Goal: Task Accomplishment & Management: Manage account settings

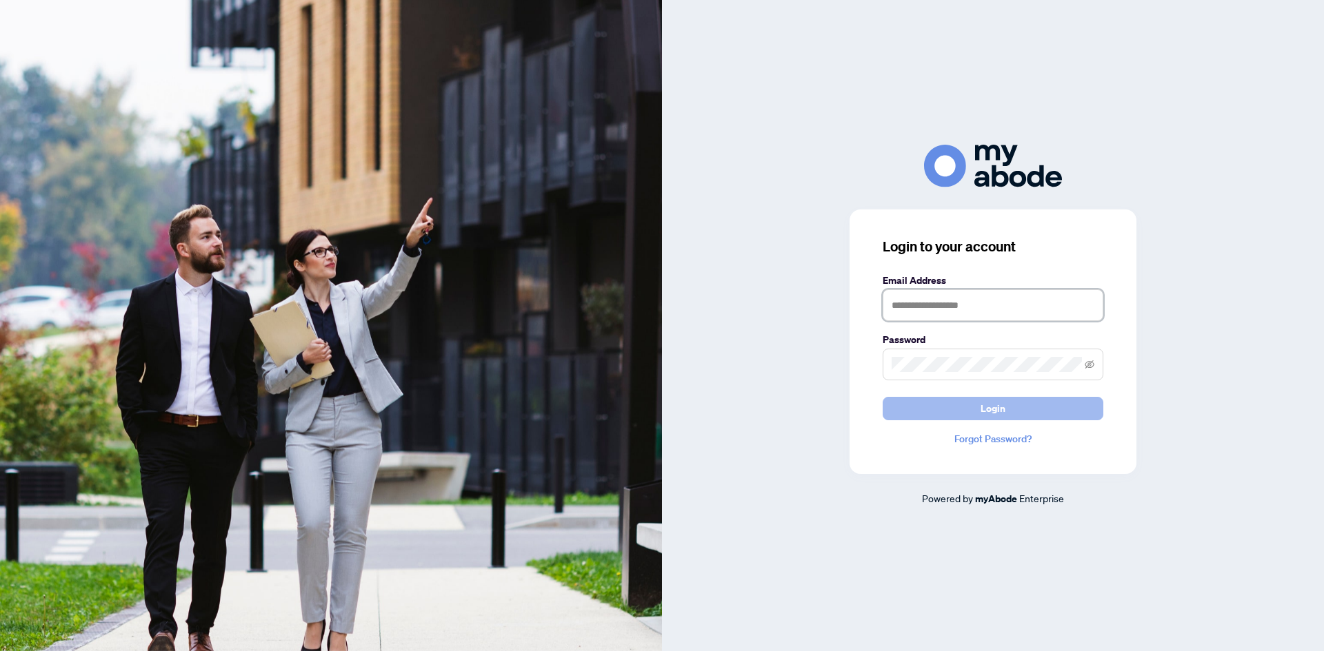
type input "**********"
click at [927, 401] on button "Login" at bounding box center [992, 408] width 221 height 23
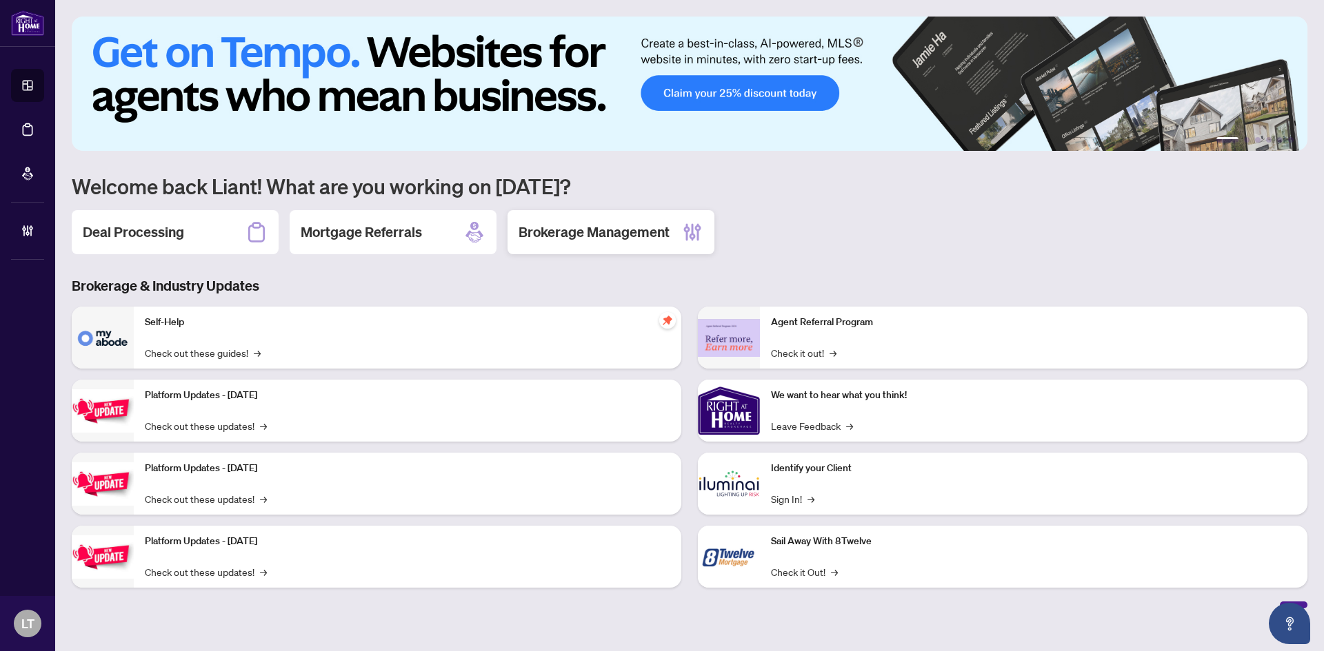
click at [583, 243] on div "Brokerage Management" at bounding box center [610, 232] width 207 height 44
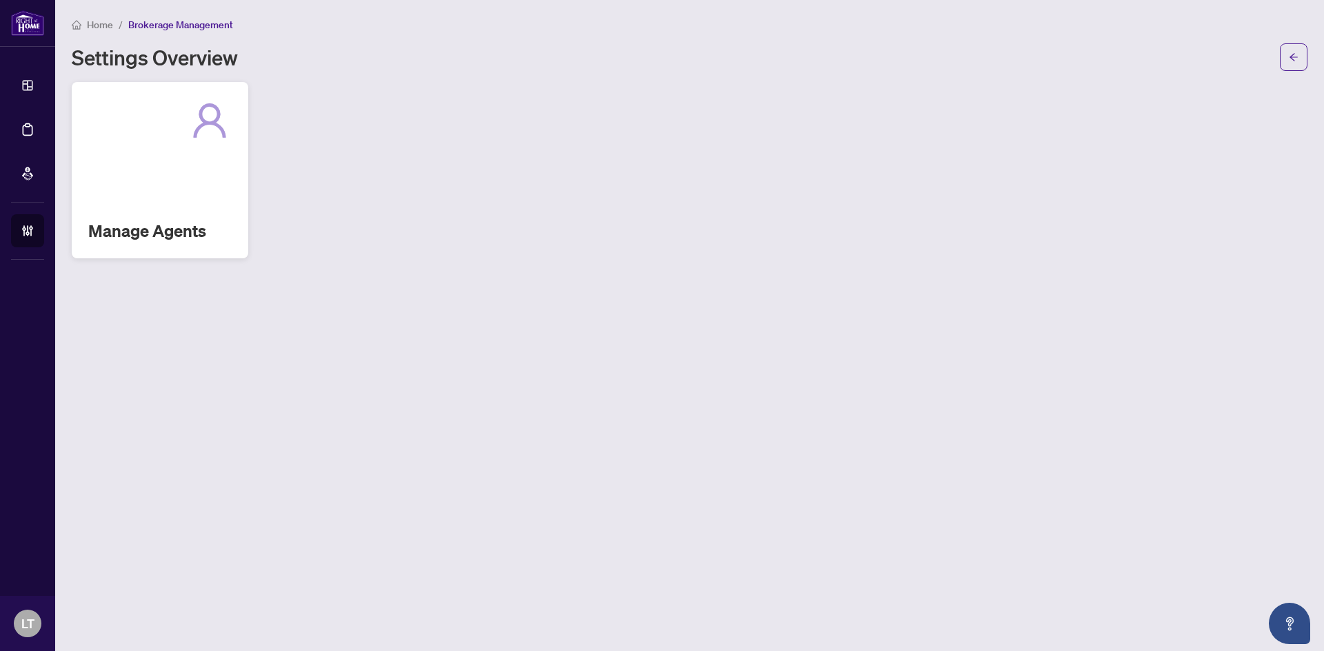
click at [125, 169] on div "Manage Agents" at bounding box center [160, 170] width 176 height 176
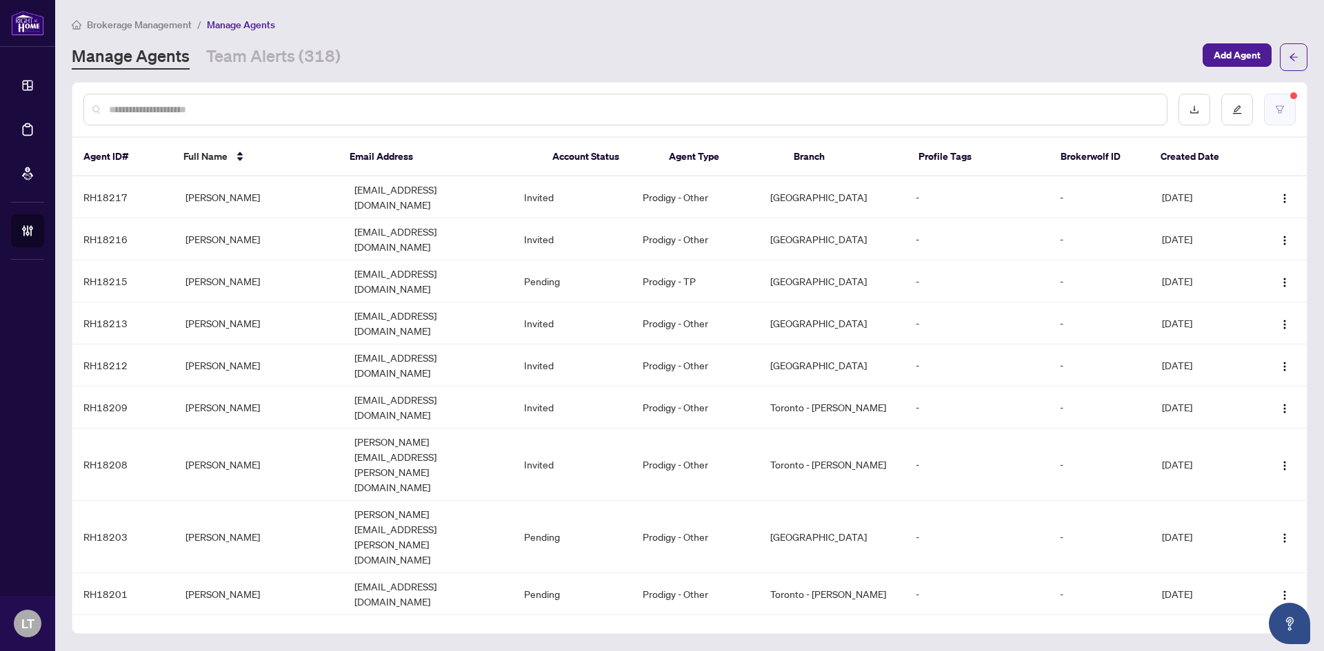
click at [1287, 105] on button "button" at bounding box center [1280, 110] width 32 height 32
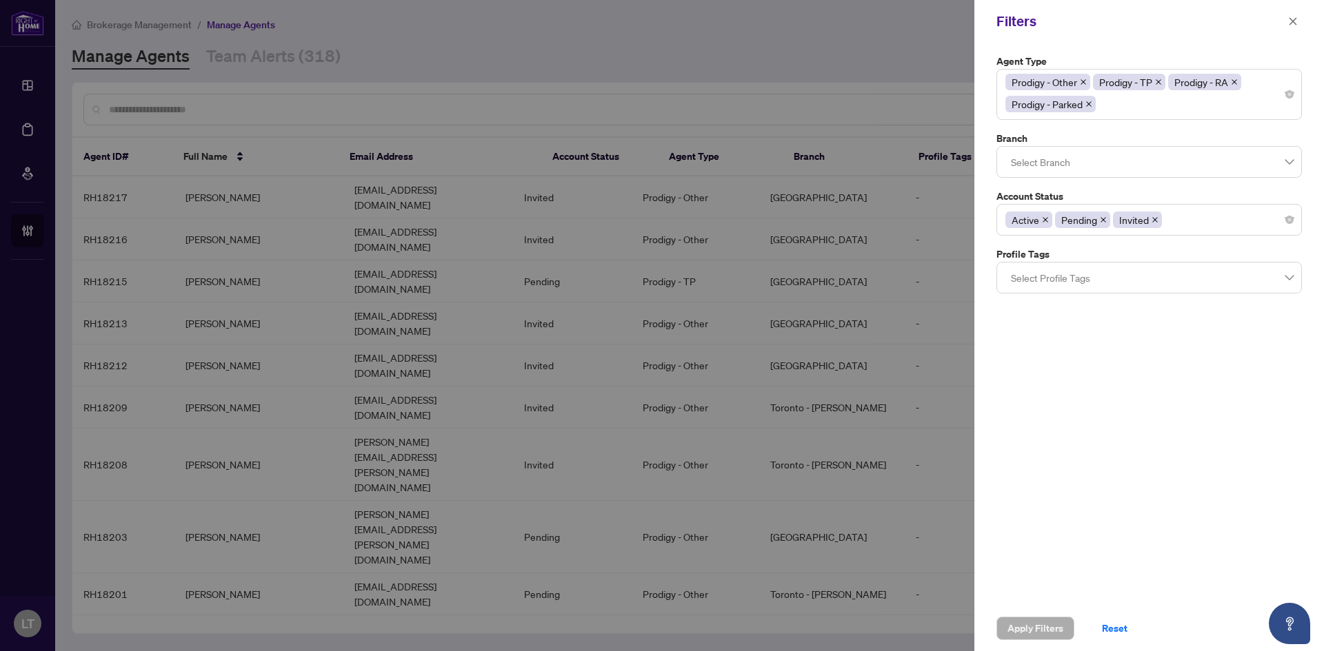
click at [1100, 219] on icon "close" at bounding box center [1103, 219] width 7 height 7
click at [1095, 216] on icon "close" at bounding box center [1096, 219] width 7 height 7
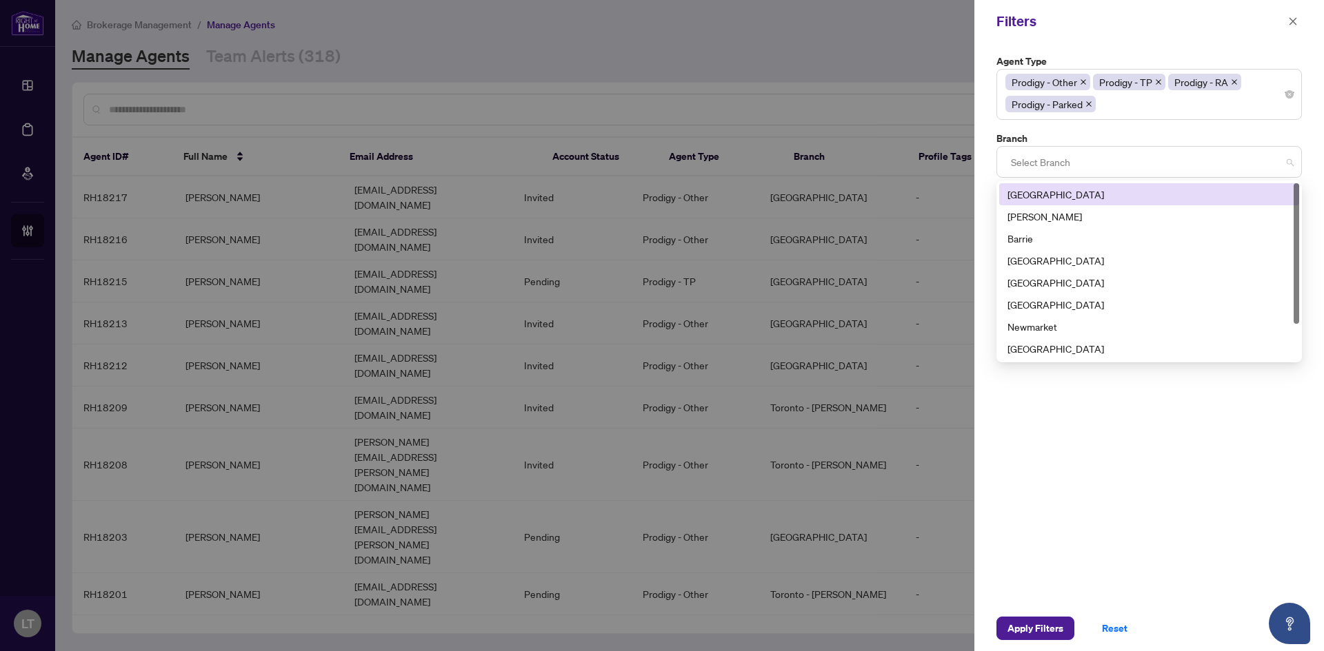
click at [1072, 164] on div at bounding box center [1148, 162] width 287 height 25
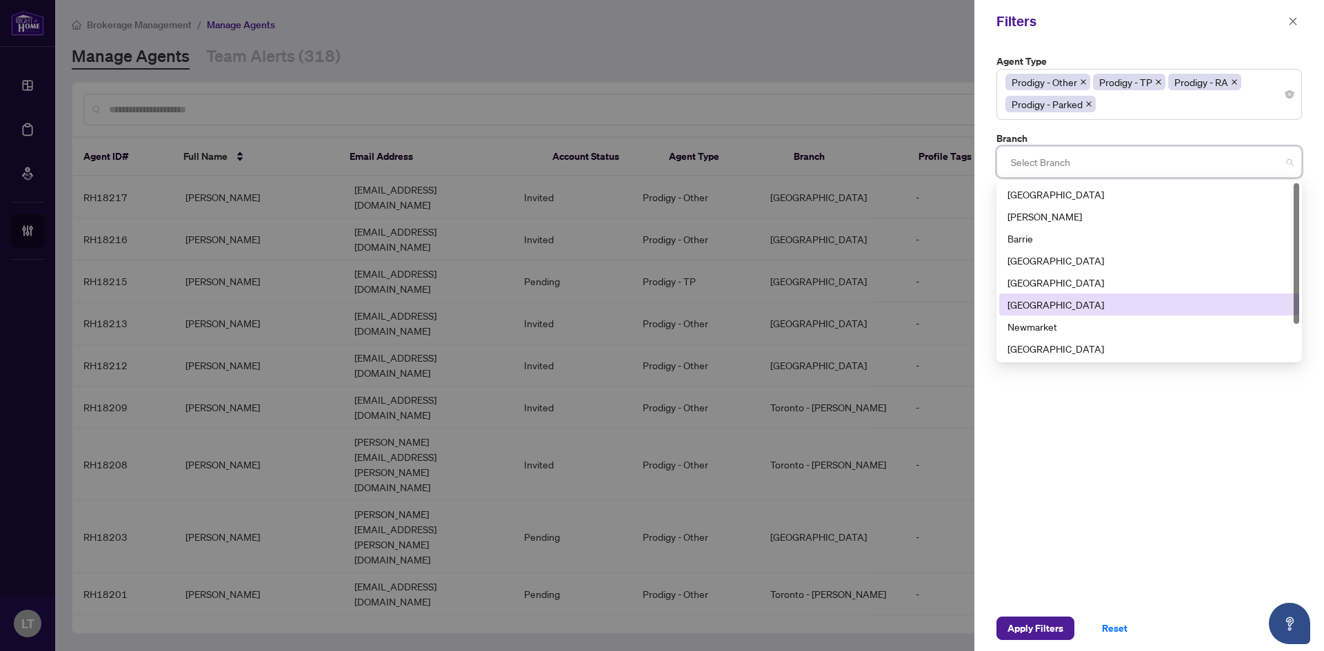
click at [1065, 304] on div "[GEOGRAPHIC_DATA]" at bounding box center [1148, 304] width 283 height 15
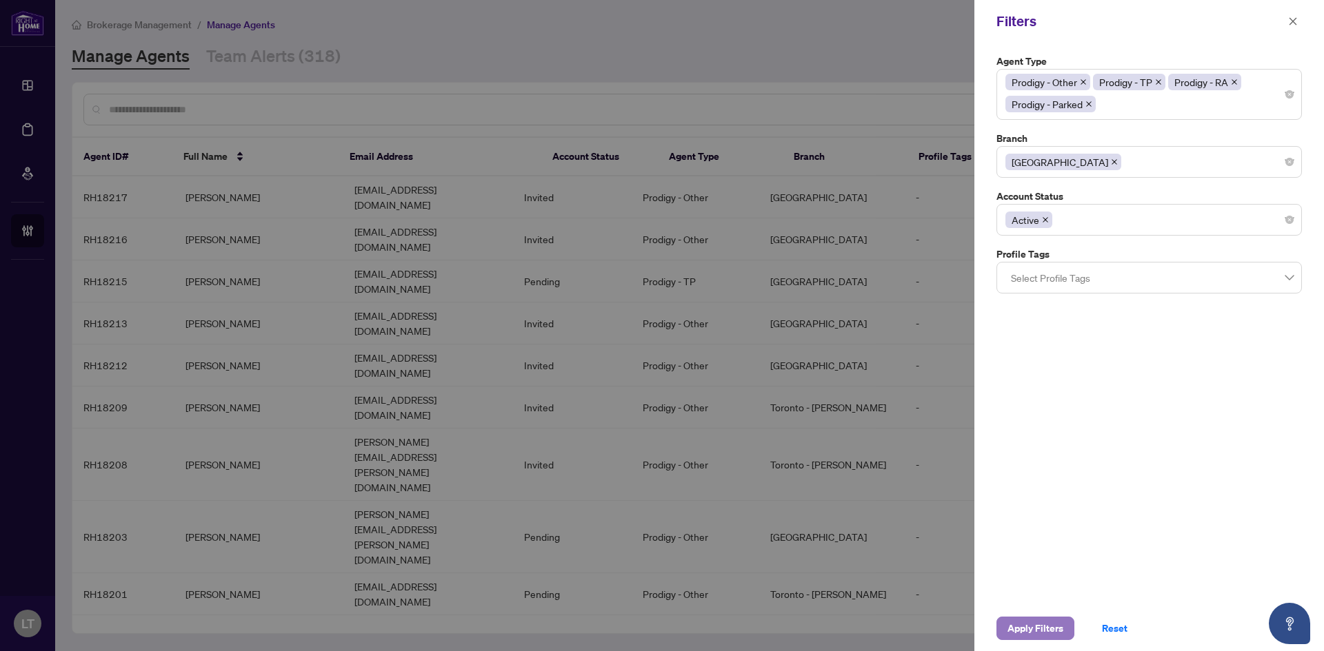
click at [1045, 629] on span "Apply Filters" at bounding box center [1035, 629] width 56 height 22
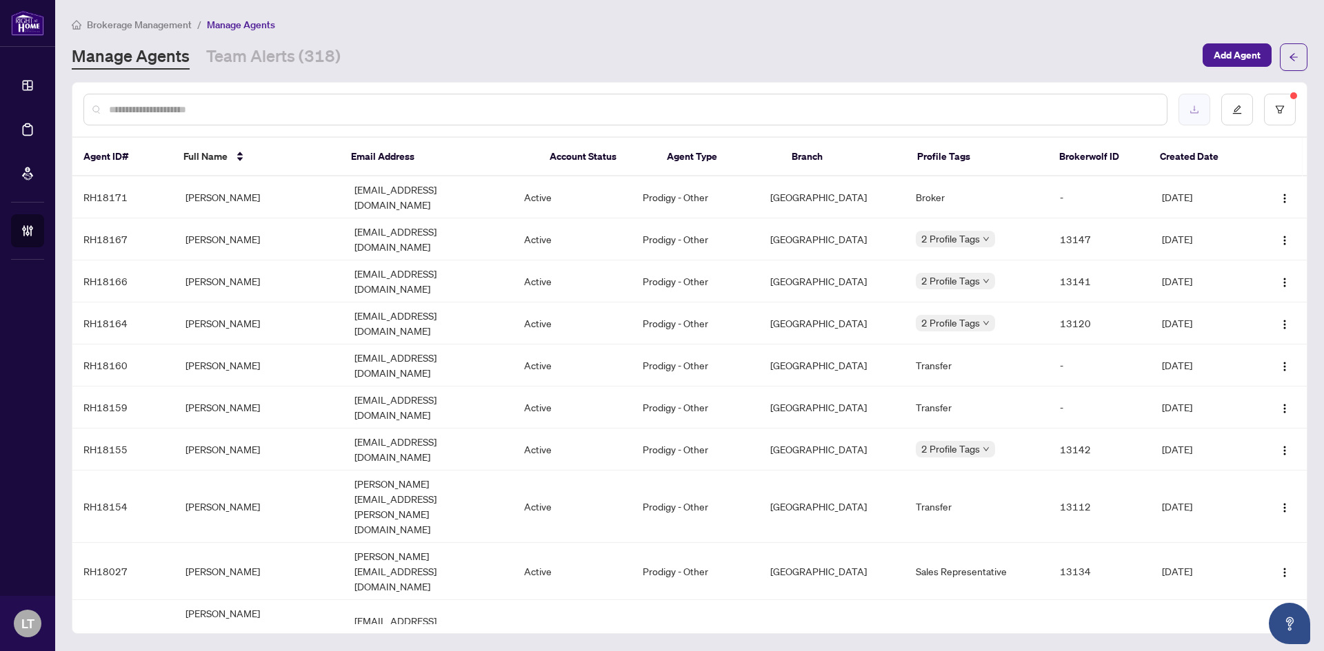
click at [1195, 105] on icon "download" at bounding box center [1194, 110] width 10 height 10
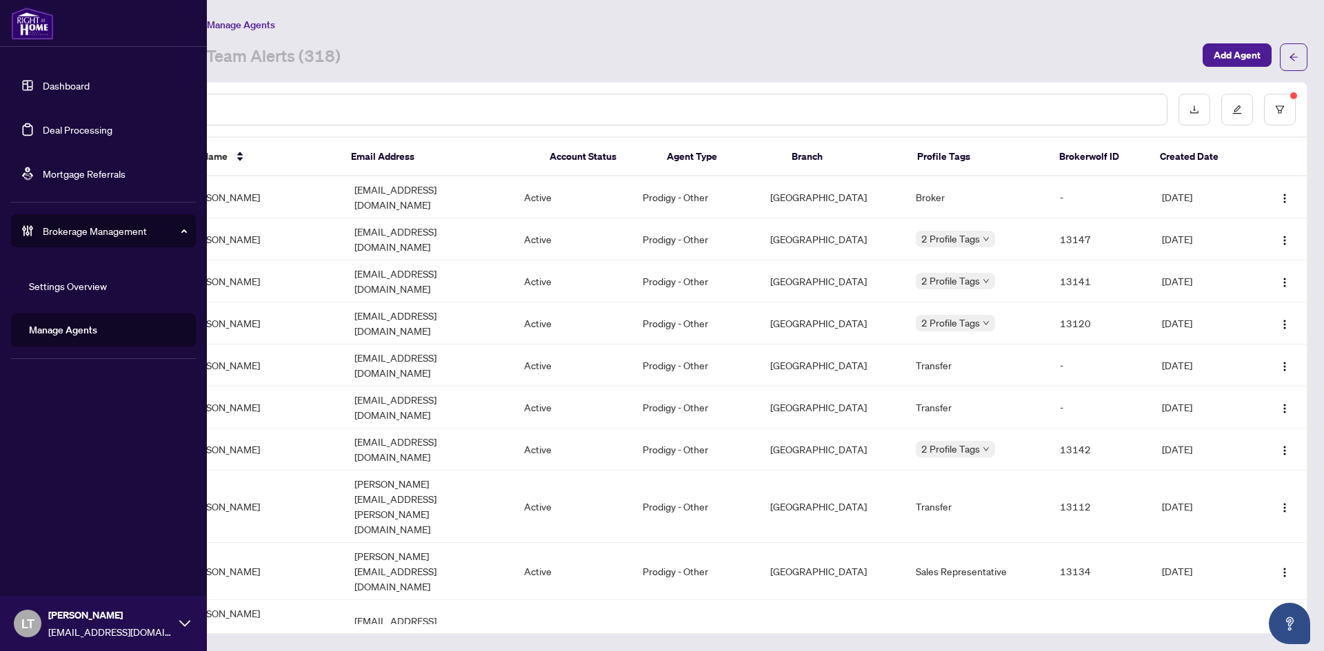
click at [34, 617] on span "LT" at bounding box center [27, 623] width 13 height 19
click at [55, 578] on span "Logout" at bounding box center [55, 571] width 31 height 22
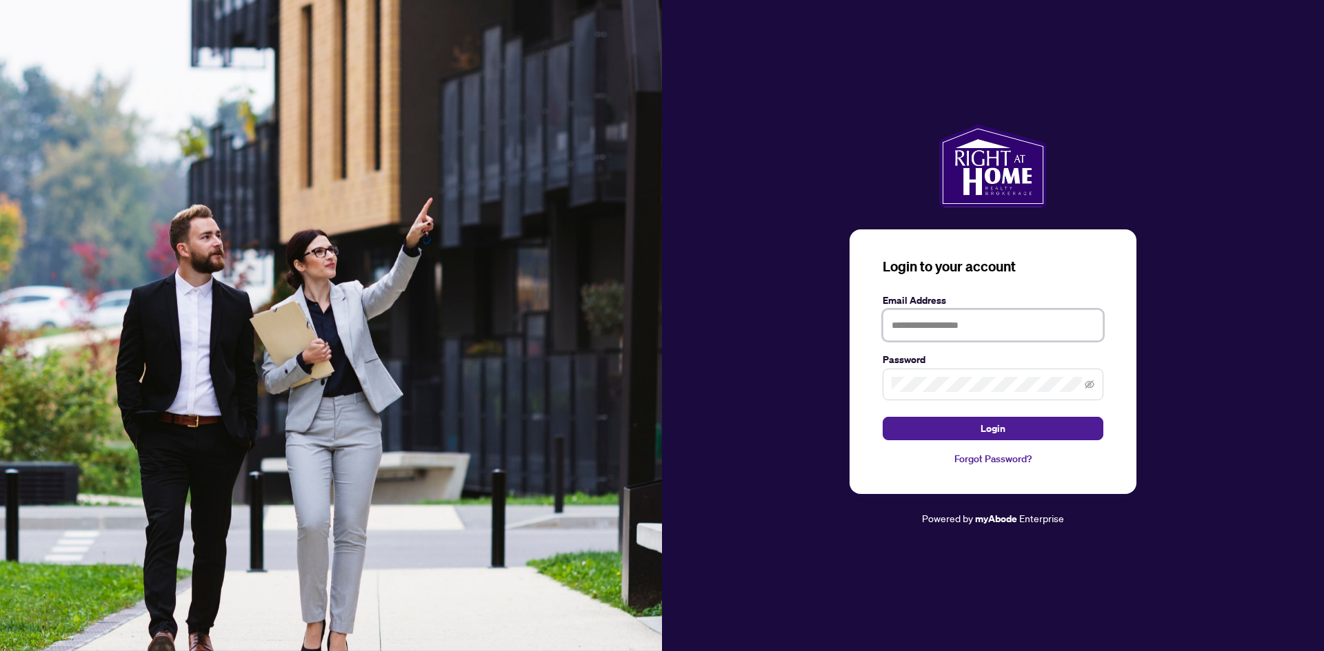
type input "**********"
